Goal: Check status

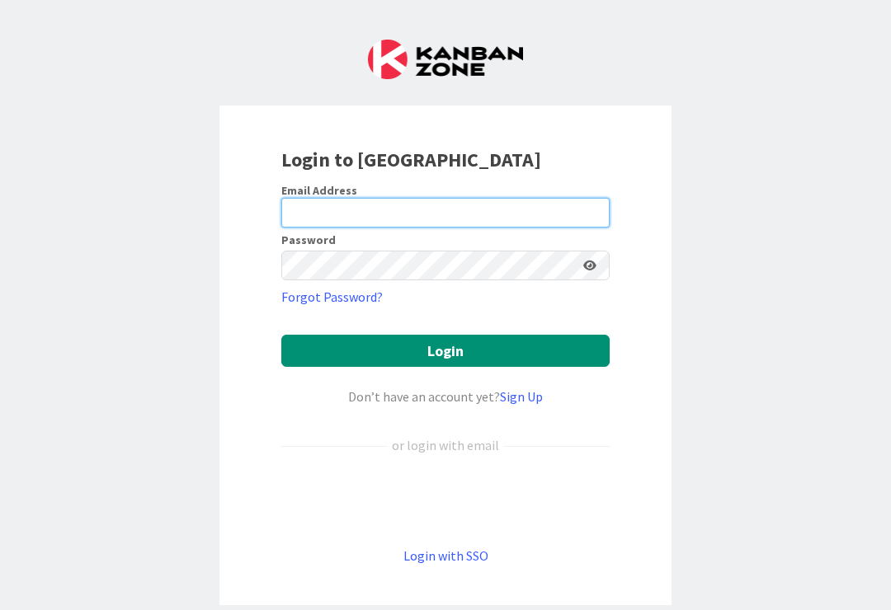
type input "[EMAIL_ADDRESS][PERSON_NAME][DOMAIN_NAME]"
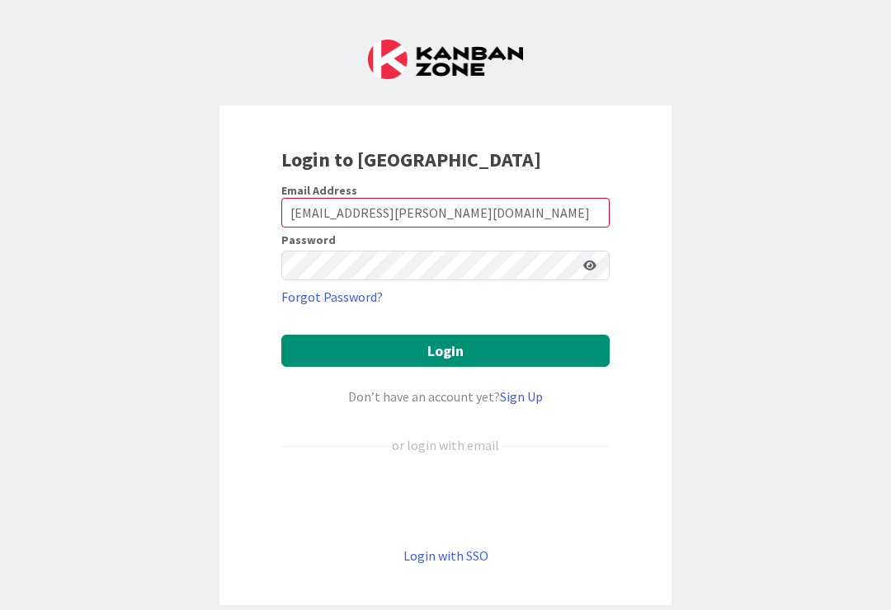
click at [445, 350] on button "Login" at bounding box center [445, 351] width 328 height 32
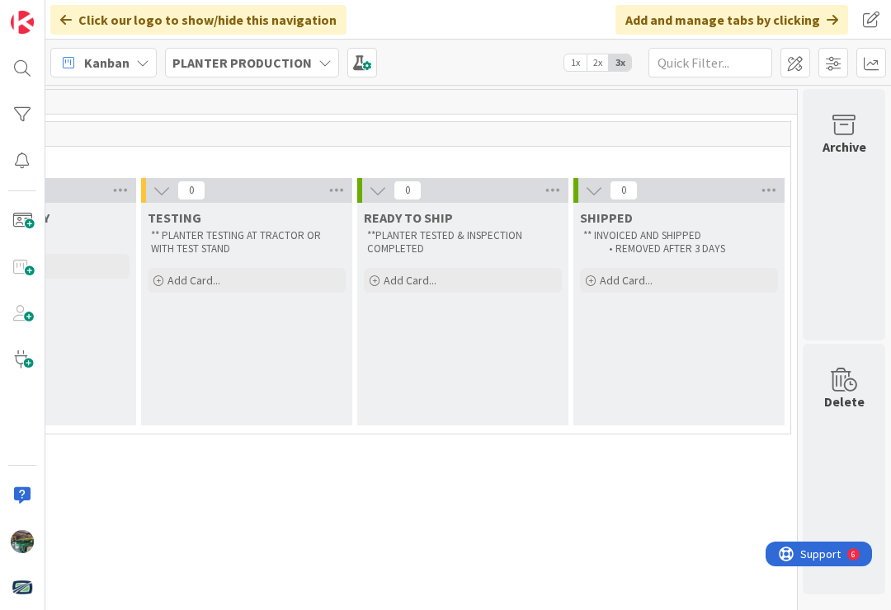
scroll to position [0, 1436]
click at [858, 139] on div "Archive" at bounding box center [844, 147] width 44 height 20
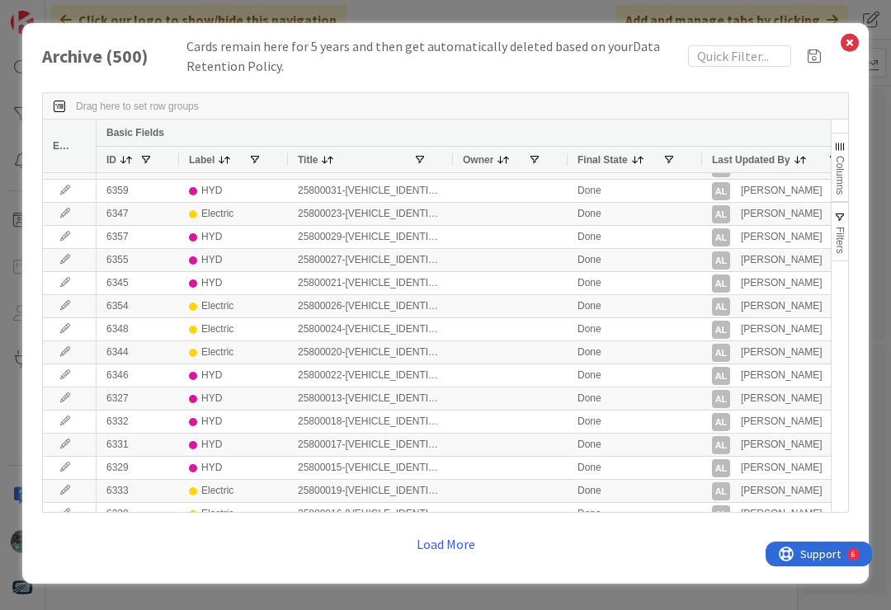
scroll to position [0, 0]
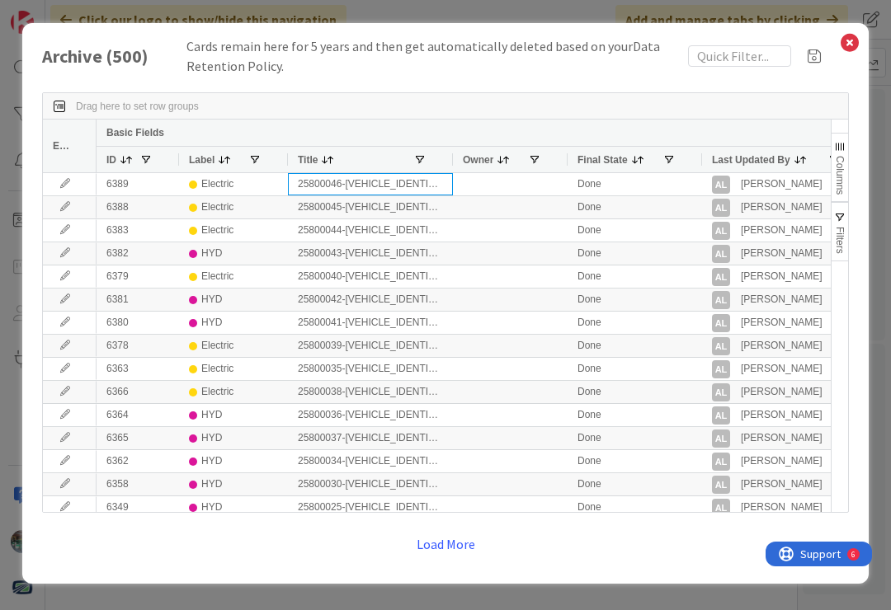
click at [392, 181] on div "25800046-[VEHICLE_IDENTIFICATION_NUMBER]" at bounding box center [370, 184] width 165 height 22
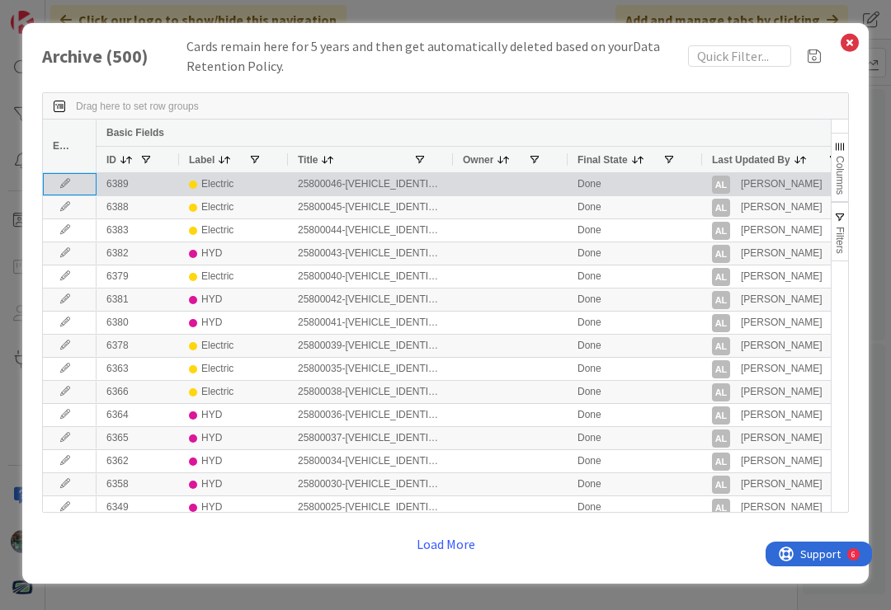
click at [77, 180] on icon at bounding box center [65, 184] width 25 height 10
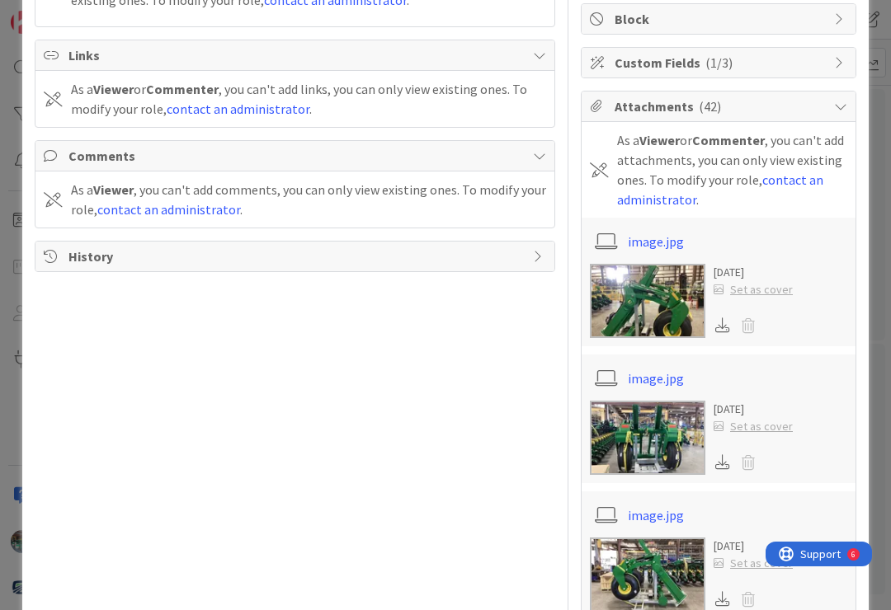
click at [664, 299] on img at bounding box center [647, 301] width 115 height 74
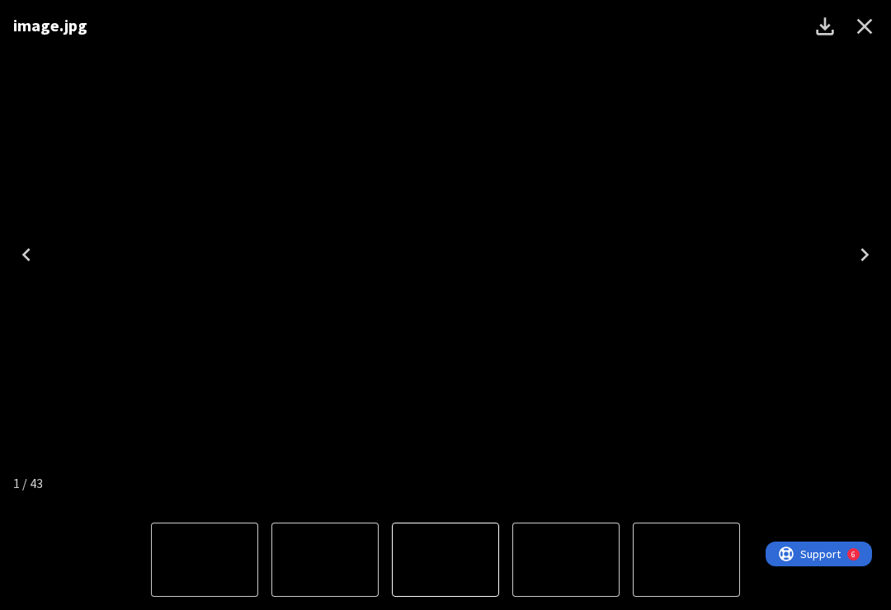
click at [864, 261] on icon "Next" at bounding box center [864, 255] width 26 height 26
click at [884, 256] on button "Next" at bounding box center [864, 255] width 53 height 66
click at [872, 249] on icon "Next" at bounding box center [864, 255] width 26 height 26
click at [878, 253] on button "Next" at bounding box center [864, 255] width 53 height 66
click at [867, 247] on icon "Next" at bounding box center [864, 255] width 26 height 26
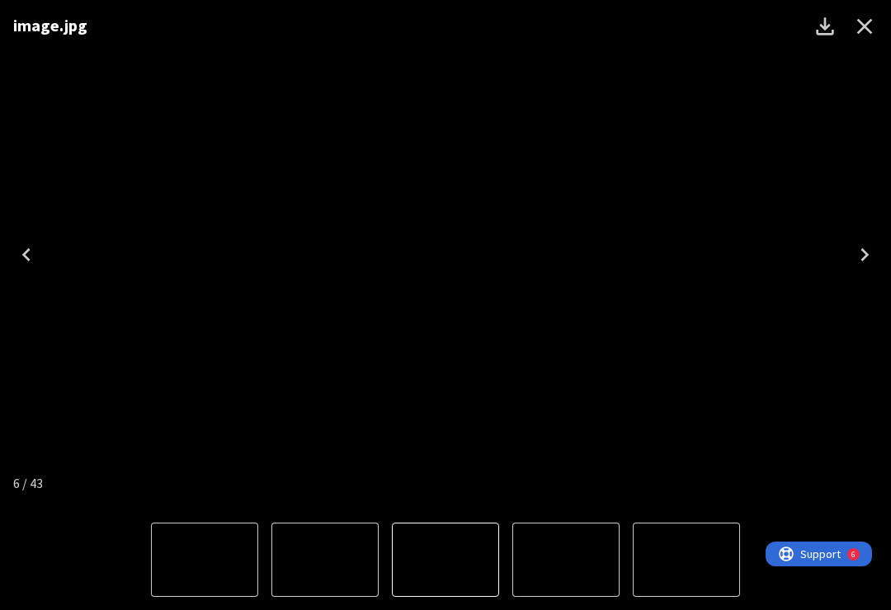
click at [881, 239] on button "Next" at bounding box center [864, 255] width 53 height 66
click at [877, 247] on button "Next" at bounding box center [864, 255] width 53 height 66
click at [876, 251] on icon "Next" at bounding box center [864, 255] width 26 height 26
click at [874, 251] on icon "Next" at bounding box center [864, 255] width 26 height 26
click at [878, 243] on button "Next" at bounding box center [864, 255] width 53 height 66
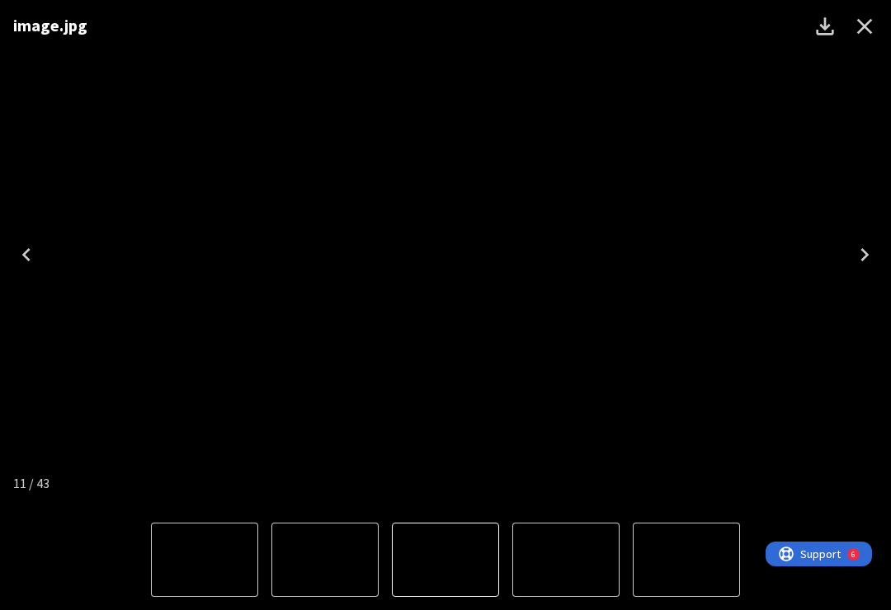
click at [880, 244] on button "Next" at bounding box center [864, 255] width 53 height 66
click at [877, 252] on button "Next" at bounding box center [864, 255] width 53 height 66
click at [877, 249] on icon "Next" at bounding box center [864, 255] width 26 height 26
click at [880, 242] on button "Next" at bounding box center [864, 255] width 53 height 66
click at [881, 251] on button "Next" at bounding box center [864, 255] width 53 height 66
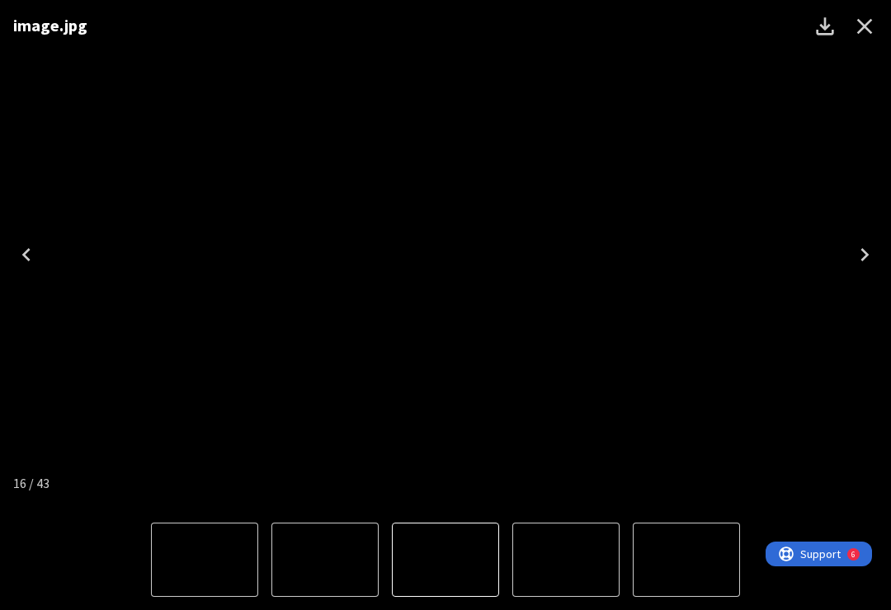
click at [880, 251] on button "Next" at bounding box center [864, 255] width 53 height 66
click at [867, 256] on icon "Next" at bounding box center [864, 254] width 8 height 13
click at [881, 252] on button "Next" at bounding box center [864, 255] width 53 height 66
click at [866, 257] on icon "Next" at bounding box center [864, 254] width 8 height 13
click at [883, 246] on button "Next" at bounding box center [864, 255] width 53 height 66
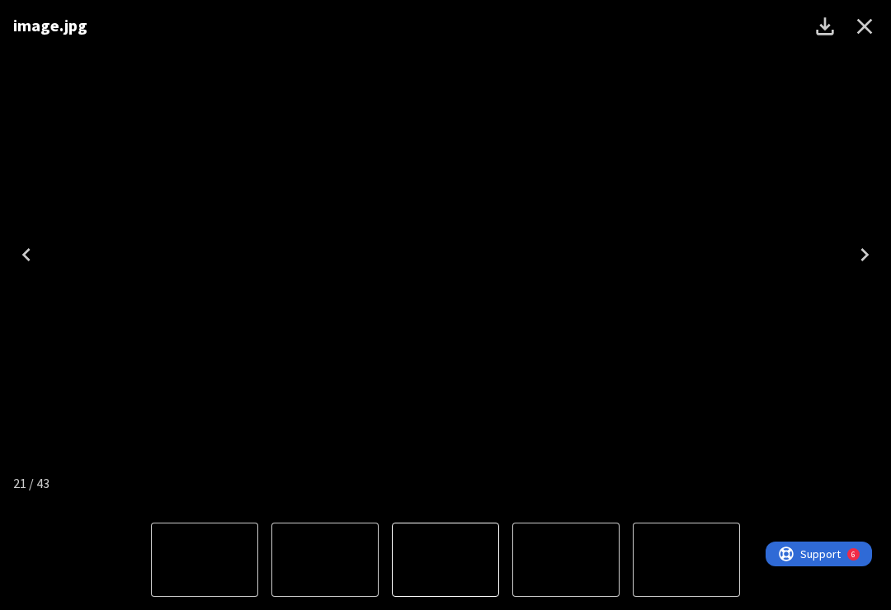
click at [878, 251] on button "Next" at bounding box center [864, 255] width 53 height 66
click at [881, 245] on button "Next" at bounding box center [864, 255] width 53 height 66
click at [878, 251] on button "Next" at bounding box center [864, 255] width 53 height 66
click at [878, 248] on button "Next" at bounding box center [864, 255] width 53 height 66
click at [874, 255] on icon "Next" at bounding box center [864, 255] width 26 height 26
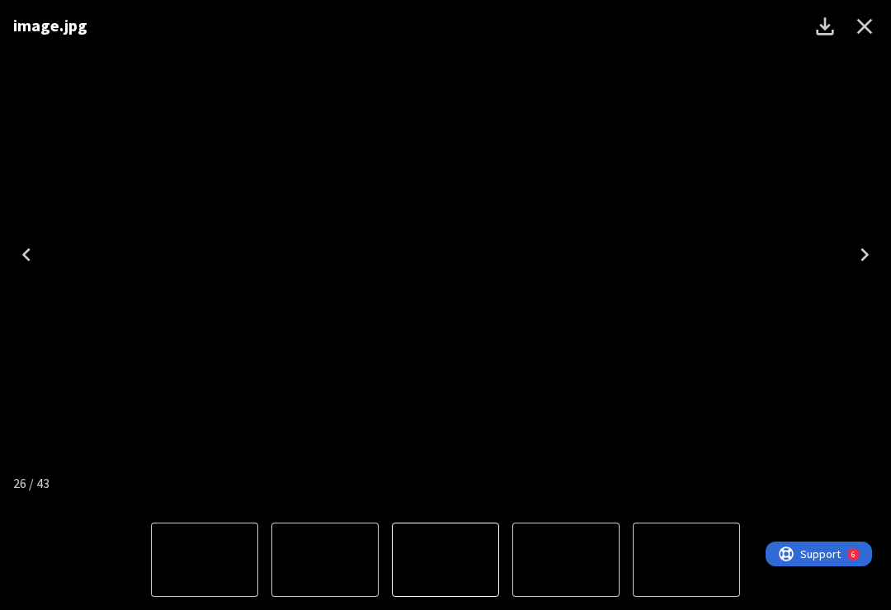
click at [880, 249] on button "Next" at bounding box center [864, 255] width 53 height 66
click at [881, 251] on button "Next" at bounding box center [864, 255] width 53 height 66
click at [872, 255] on icon "Next" at bounding box center [864, 255] width 26 height 26
click at [878, 247] on button "Next" at bounding box center [864, 255] width 53 height 66
click at [878, 251] on button "Next" at bounding box center [864, 255] width 53 height 66
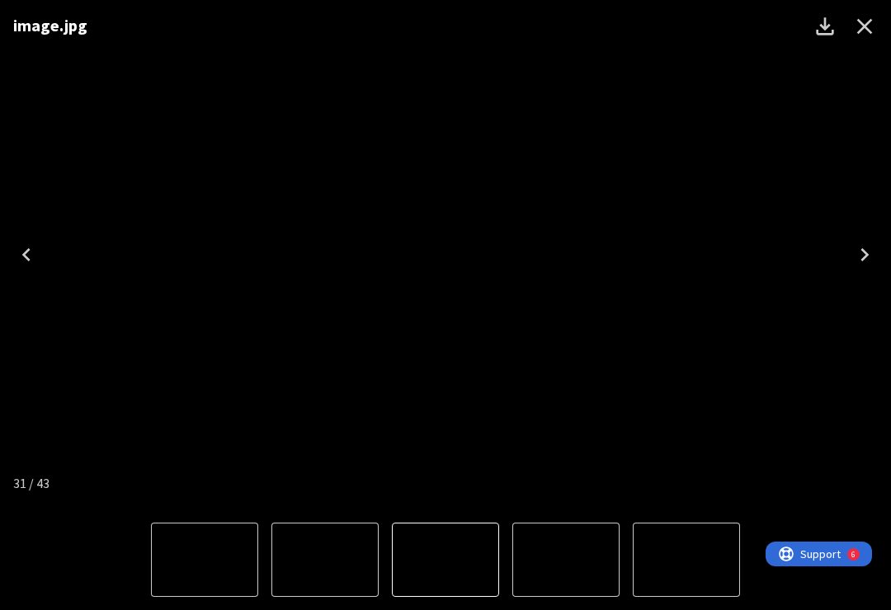
click at [880, 246] on button "Next" at bounding box center [864, 255] width 53 height 66
click at [873, 252] on icon "Next" at bounding box center [864, 255] width 26 height 26
click at [876, 253] on icon "Next" at bounding box center [864, 255] width 26 height 26
click at [881, 245] on button "Next" at bounding box center [864, 255] width 53 height 66
click at [881, 247] on button "Next" at bounding box center [864, 255] width 53 height 66
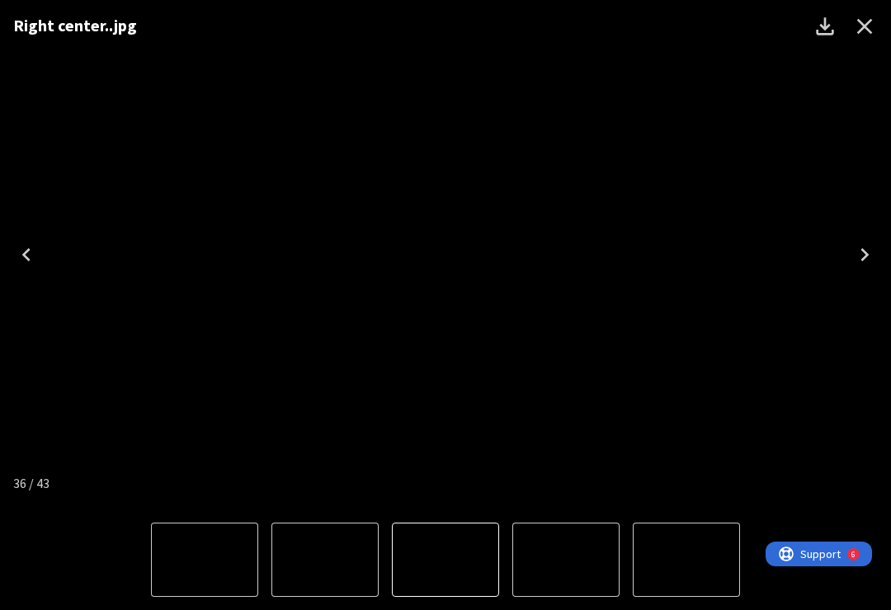
click at [882, 245] on button "Next" at bounding box center [864, 255] width 53 height 66
click at [880, 247] on button "Next" at bounding box center [864, 255] width 53 height 66
click at [877, 248] on button "Next" at bounding box center [864, 255] width 53 height 66
click at [877, 253] on button "Next" at bounding box center [864, 255] width 53 height 66
click at [866, 248] on icon "Next" at bounding box center [864, 255] width 26 height 26
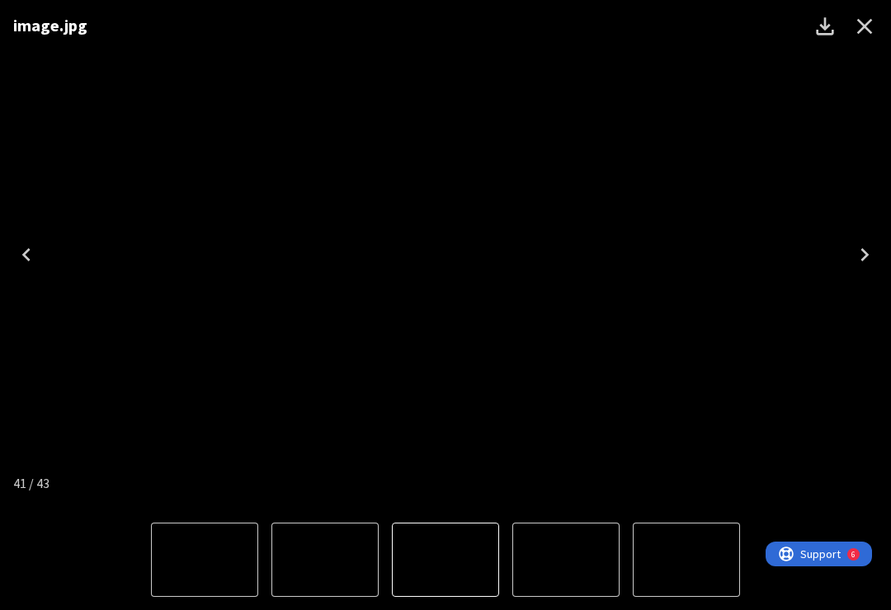
click at [870, 248] on icon "Next" at bounding box center [864, 255] width 26 height 26
click at [880, 247] on button "Next" at bounding box center [864, 255] width 53 height 66
click at [872, 251] on icon "Next" at bounding box center [864, 255] width 26 height 26
